Goal: Transaction & Acquisition: Purchase product/service

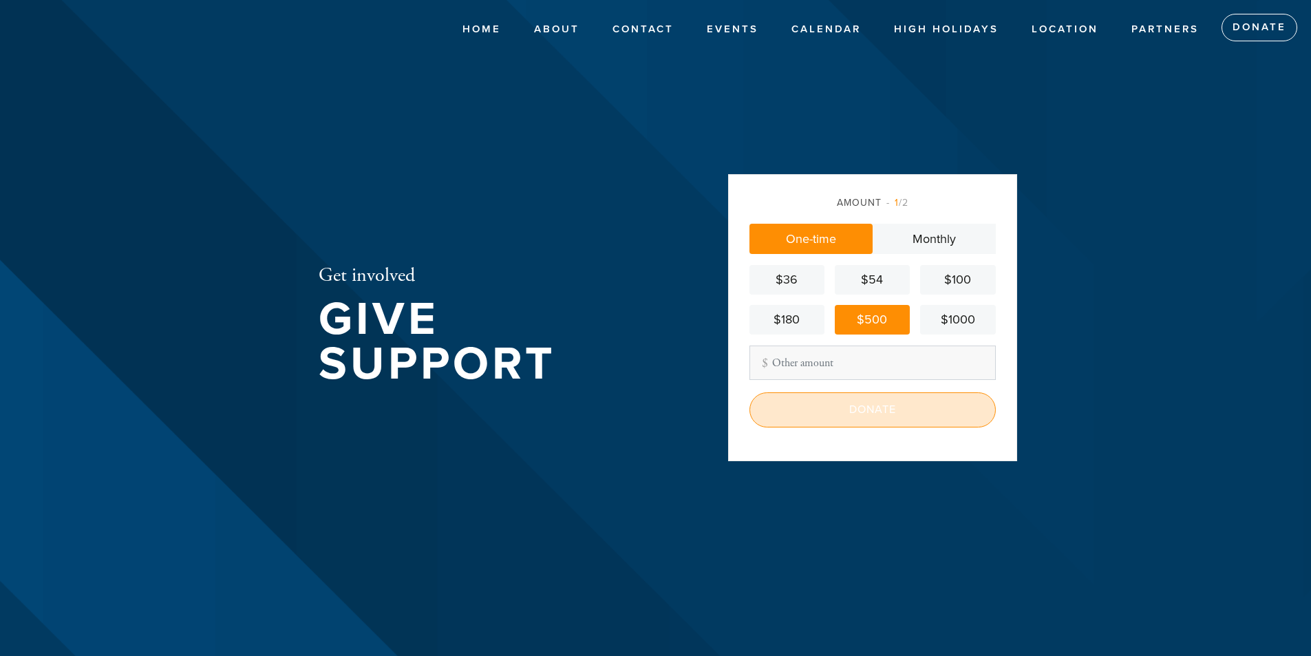
click at [846, 411] on input "Donate" at bounding box center [872, 409] width 246 height 34
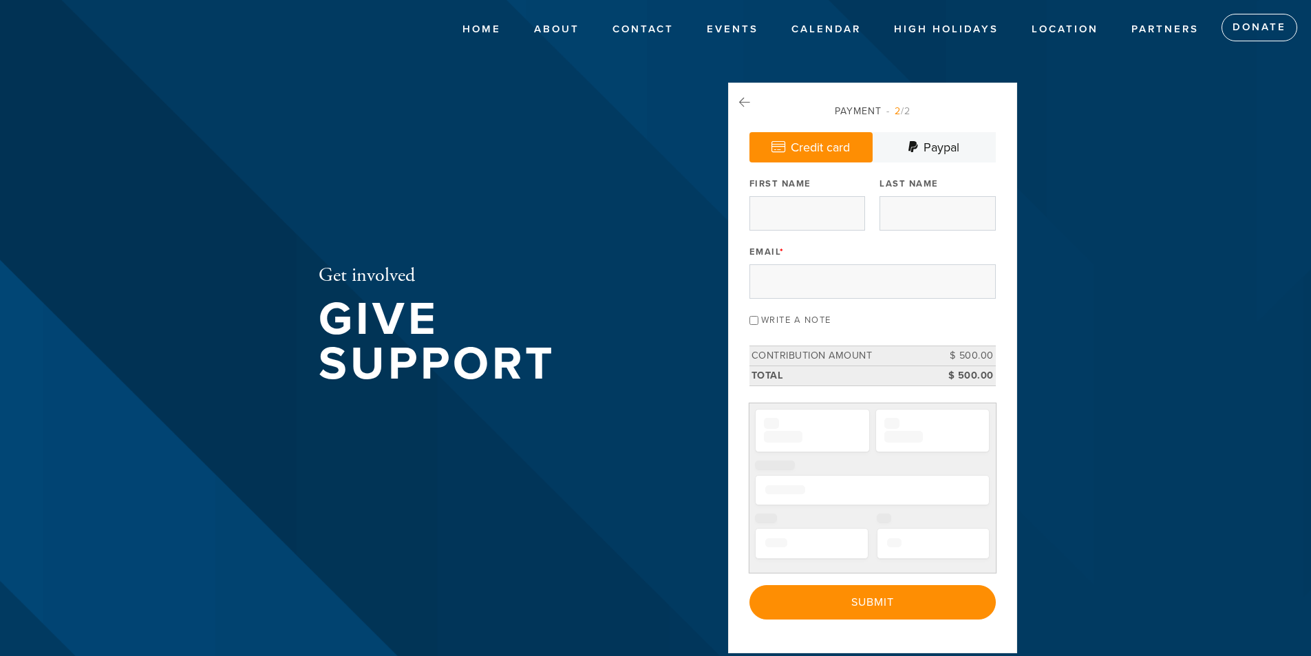
click at [789, 250] on div "Email *" at bounding box center [872, 270] width 246 height 57
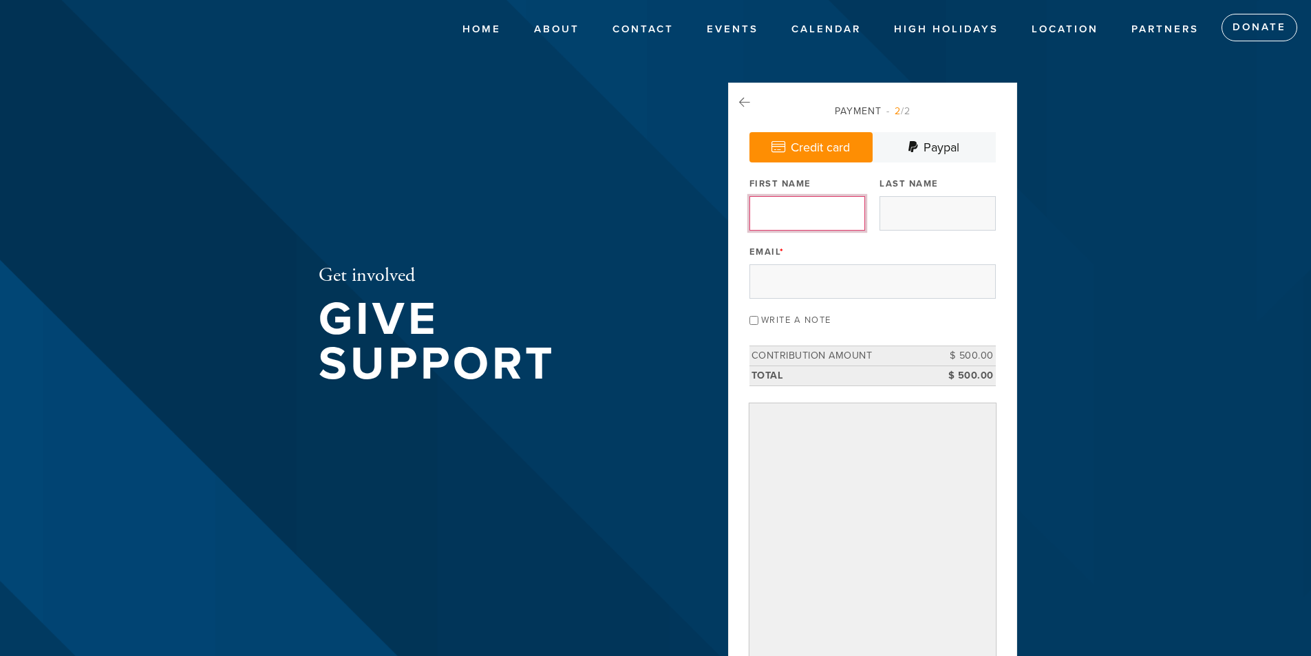
click at [794, 214] on input "First Name" at bounding box center [807, 213] width 116 height 34
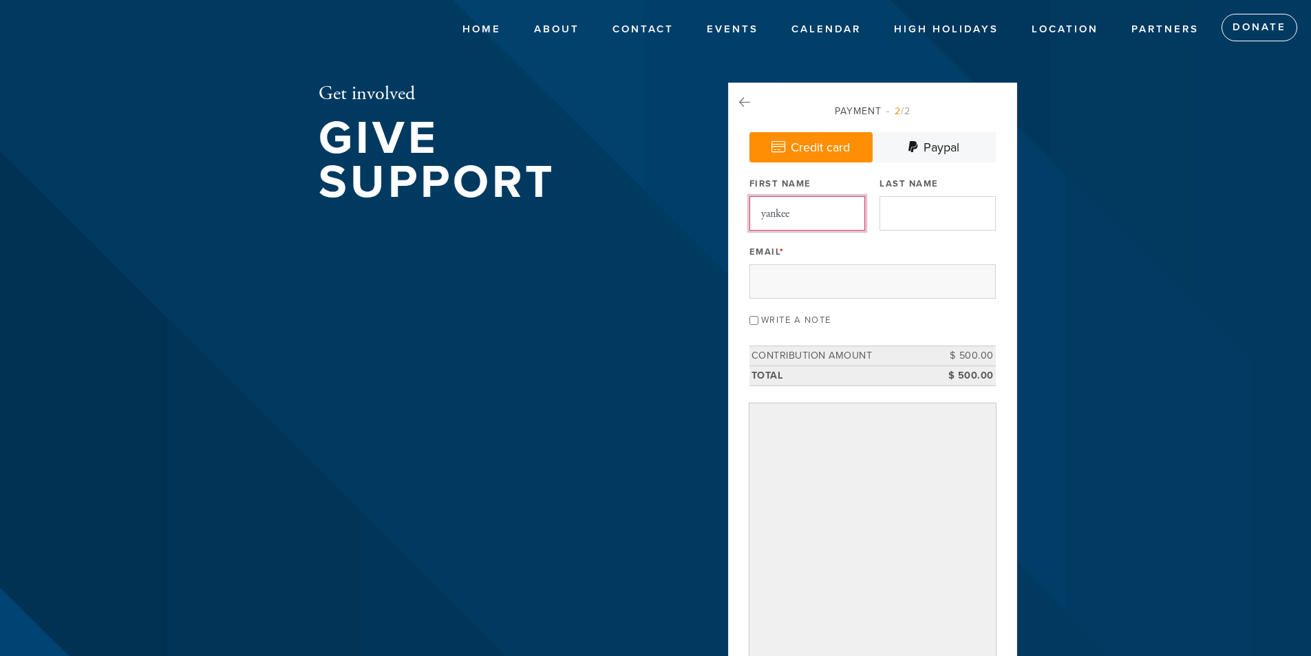
type input "yankee"
click at [886, 211] on input "Last Name" at bounding box center [937, 213] width 116 height 34
type input "friedman"
click at [868, 268] on input "Email *" at bounding box center [872, 281] width 246 height 34
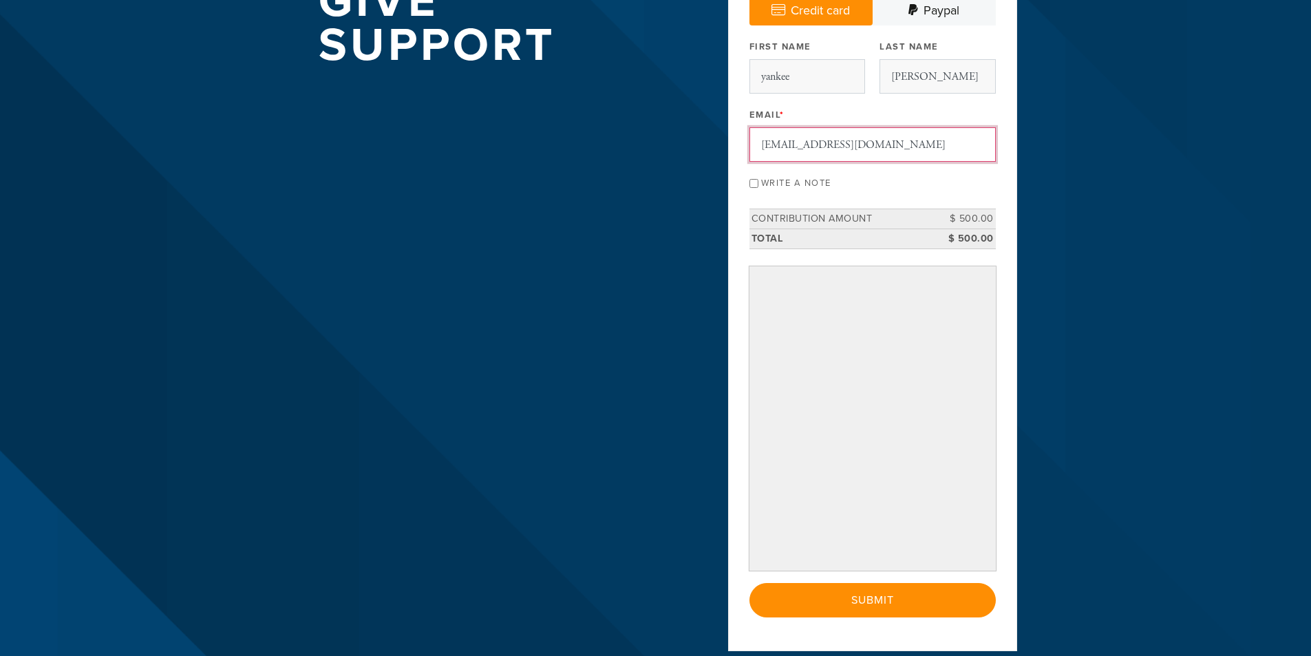
scroll to position [138, 0]
type input "yfriedman14@gmail.com"
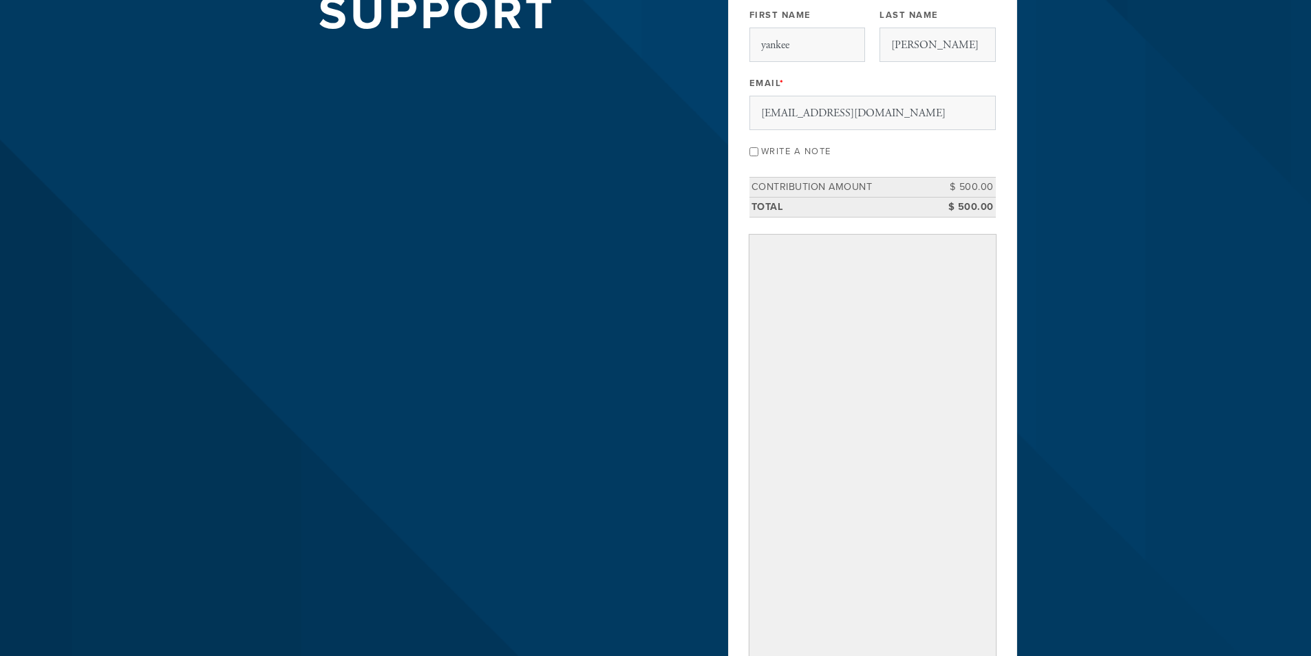
scroll to position [547, 0]
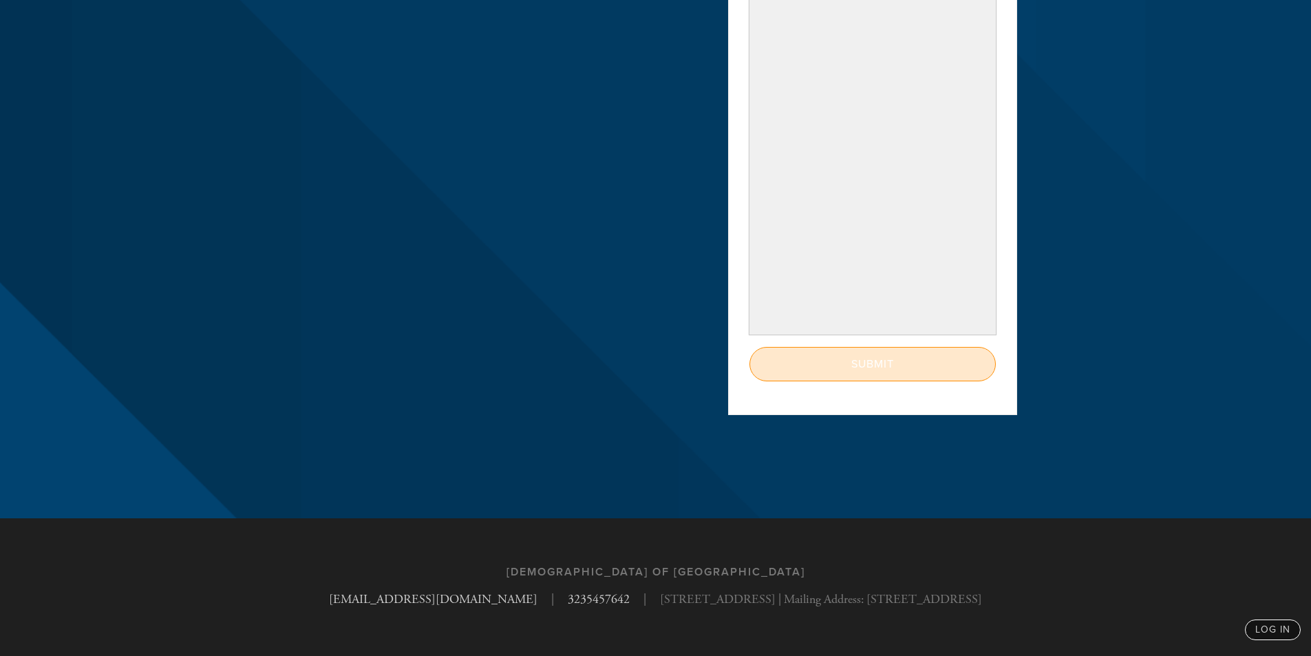
click at [906, 368] on input "Submit" at bounding box center [872, 364] width 246 height 34
